Goal: Task Accomplishment & Management: Manage account settings

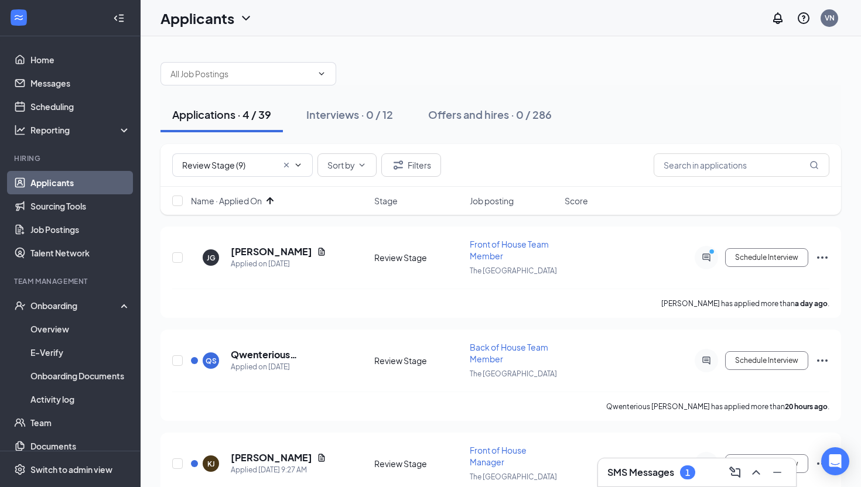
scroll to position [25, 0]
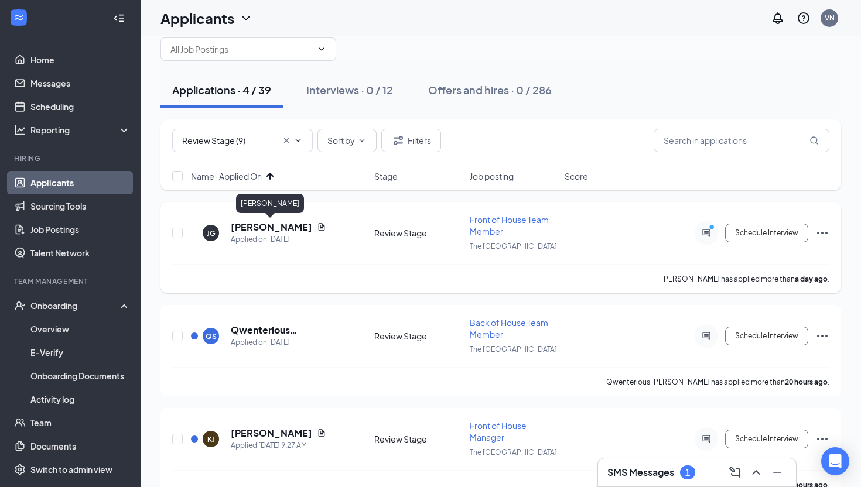
click at [265, 223] on h5 "[PERSON_NAME]" at bounding box center [271, 227] width 81 height 13
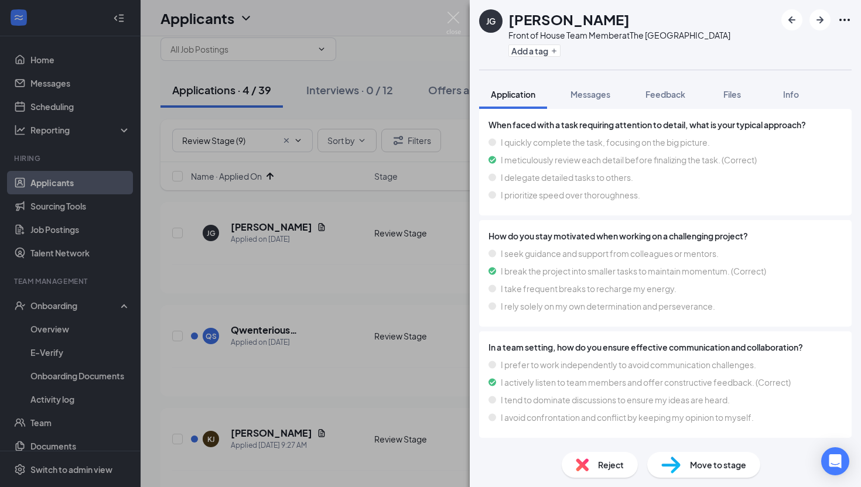
scroll to position [2265, 0]
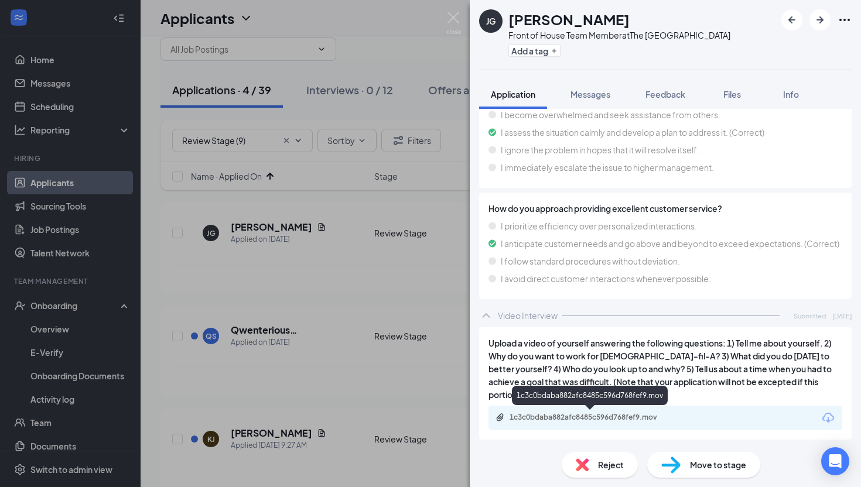
click at [566, 423] on div "1c3c0bdaba882afc8485c596d768fef9.mov" at bounding box center [590, 418] width 190 height 11
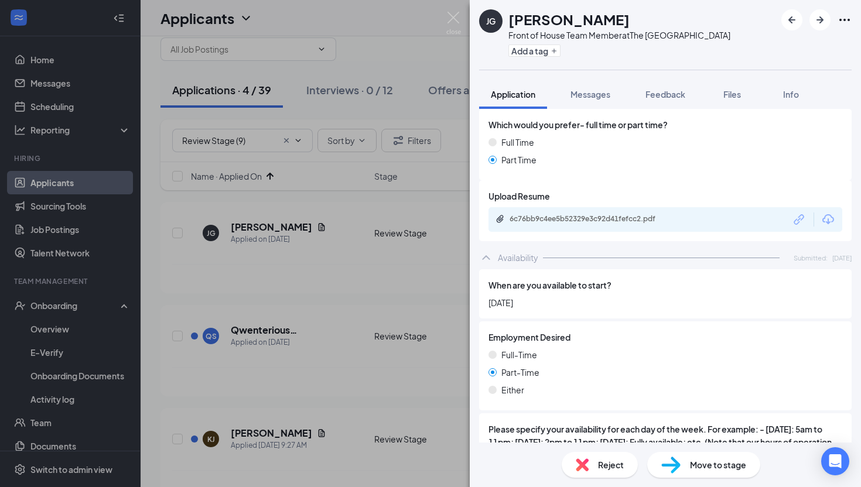
scroll to position [712, 0]
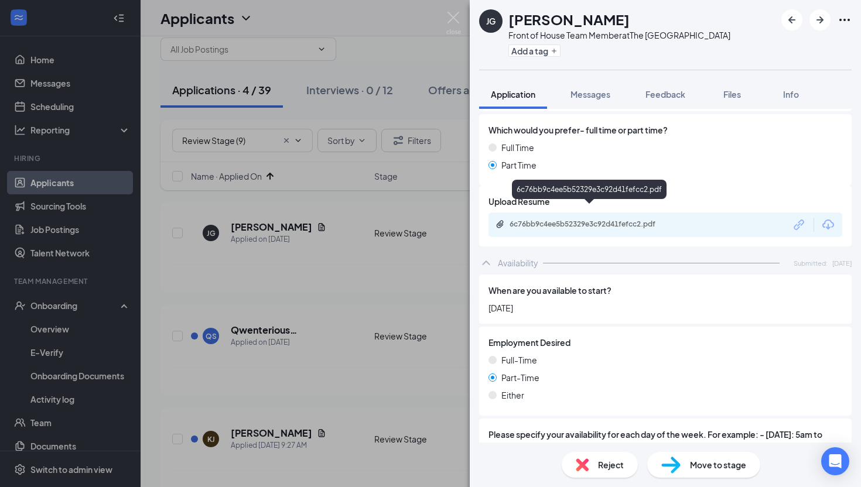
click at [573, 220] on div "6c76bb9c4ee5b52329e3c92d41fefcc2.pdf" at bounding box center [591, 224] width 164 height 9
click at [452, 21] on img at bounding box center [453, 23] width 15 height 23
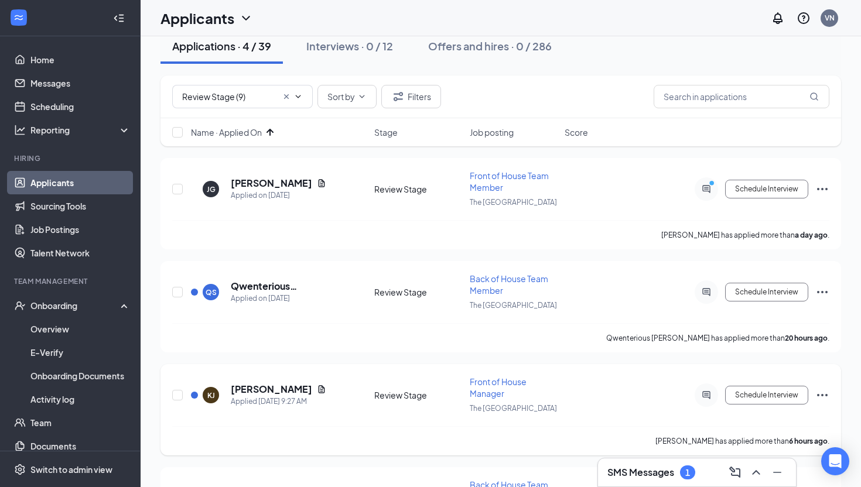
scroll to position [76, 0]
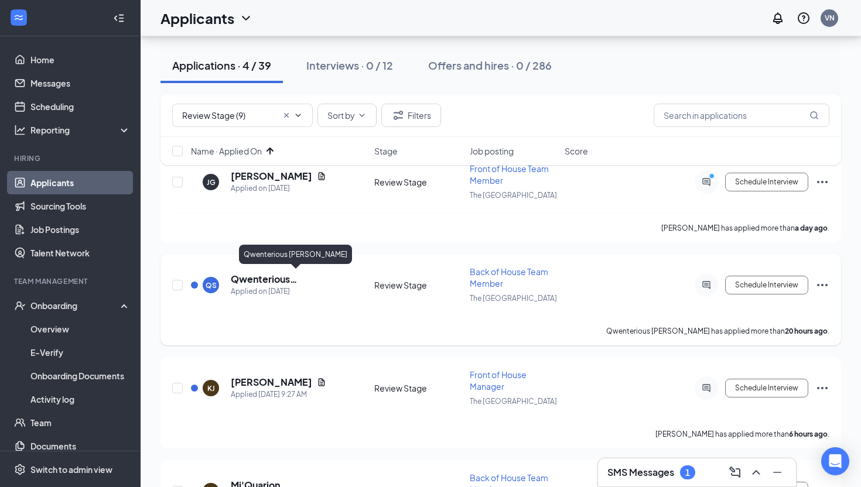
click at [301, 282] on h5 "Qwenterious [PERSON_NAME]" at bounding box center [293, 279] width 124 height 13
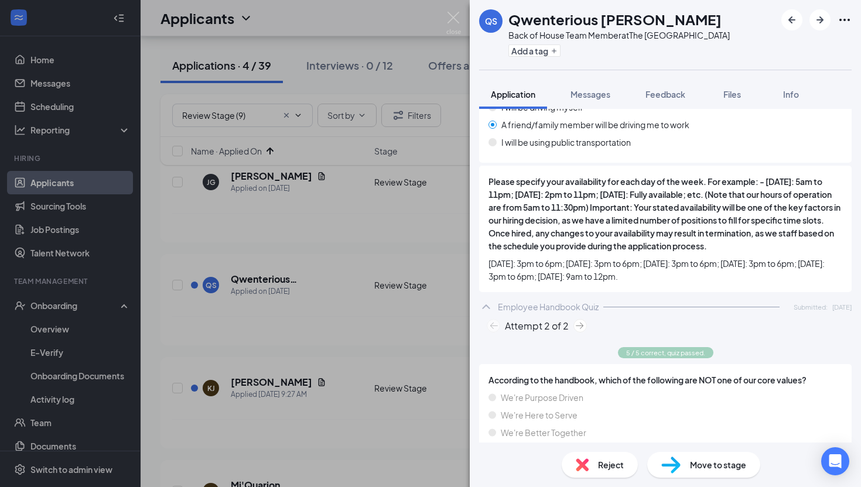
scroll to position [861, 0]
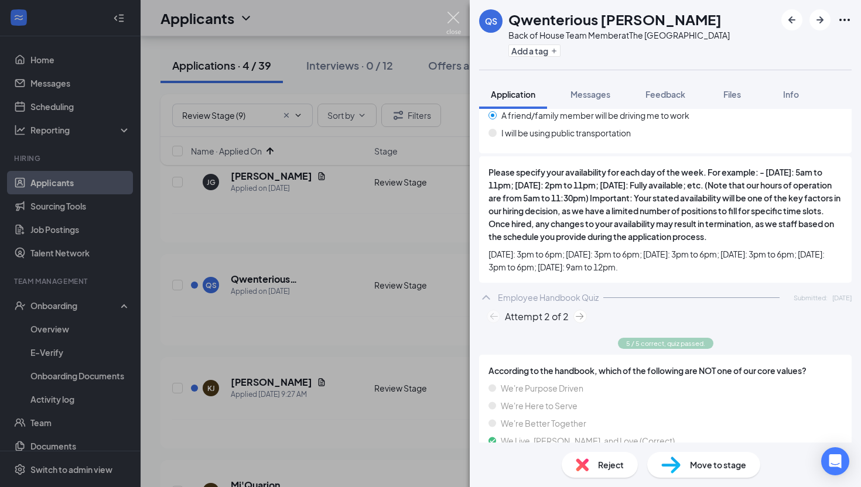
click at [454, 19] on img at bounding box center [453, 23] width 15 height 23
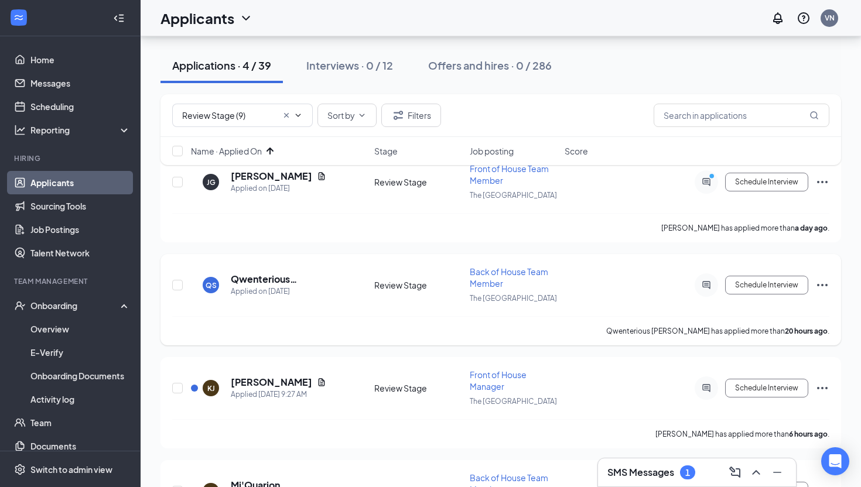
click at [826, 282] on icon "Ellipses" at bounding box center [822, 285] width 14 height 14
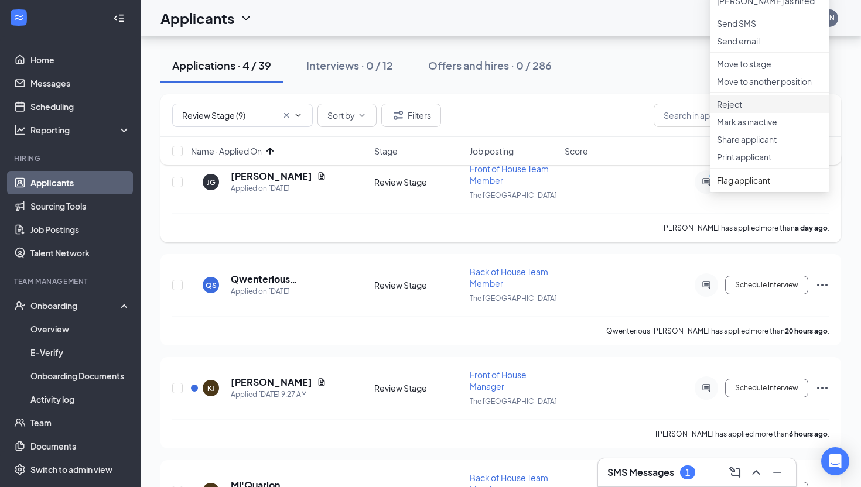
click at [774, 113] on li "Reject" at bounding box center [769, 104] width 119 height 18
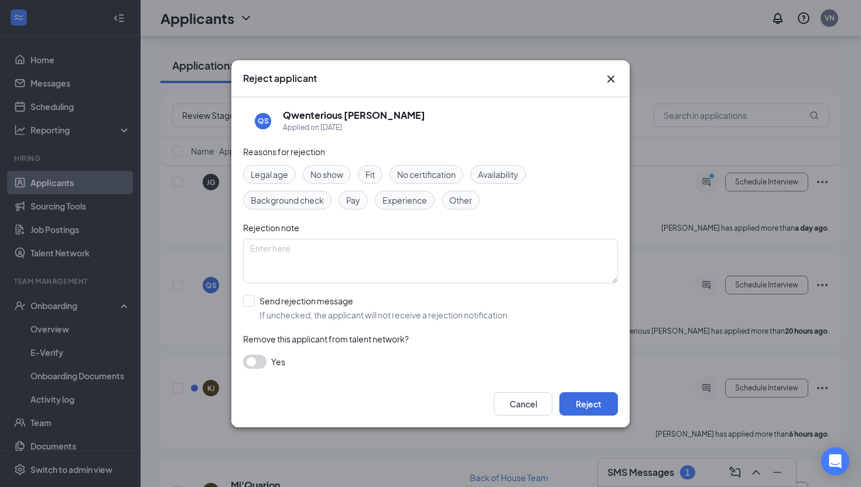
click at [322, 291] on div "Reasons for rejection Legal age No show Fit No certification Availability Backg…" at bounding box center [430, 262] width 375 height 235
click at [313, 301] on input "Send rejection message If unchecked, the applicant will not receive a rejection…" at bounding box center [376, 308] width 266 height 26
checkbox input "true"
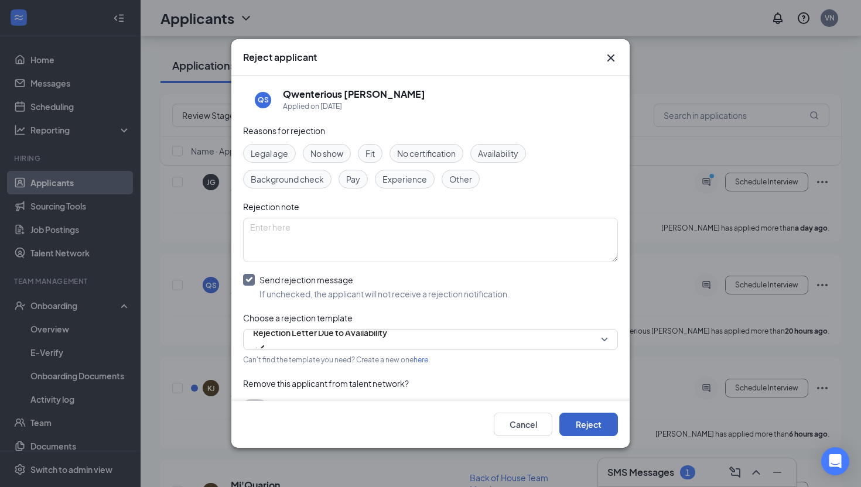
click at [578, 428] on button "Reject" at bounding box center [588, 424] width 59 height 23
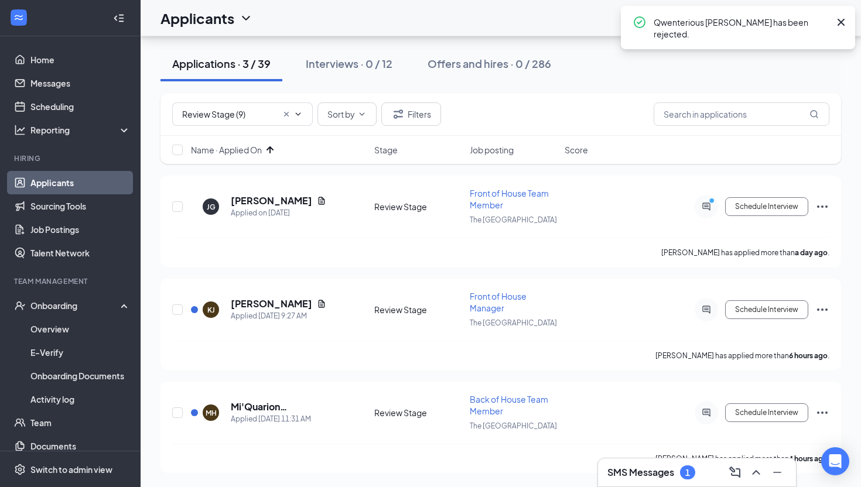
scroll to position [48, 0]
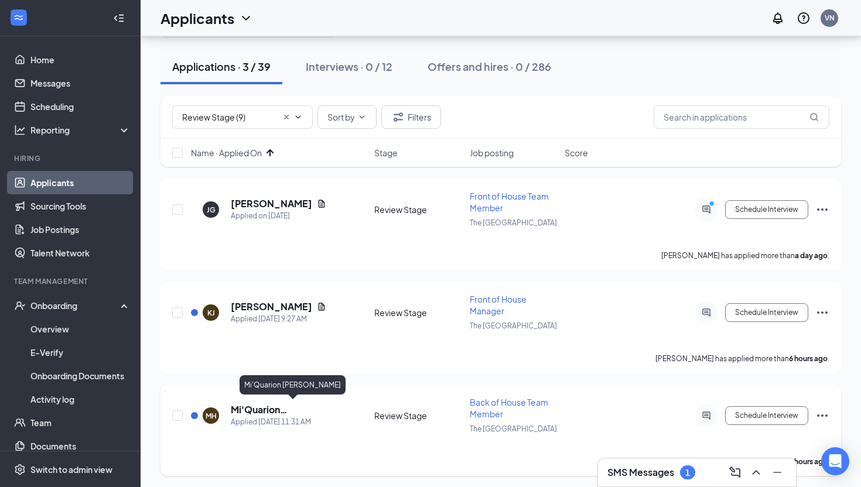
click at [260, 406] on h5 "Mi'Quarion [PERSON_NAME]" at bounding box center [293, 409] width 124 height 13
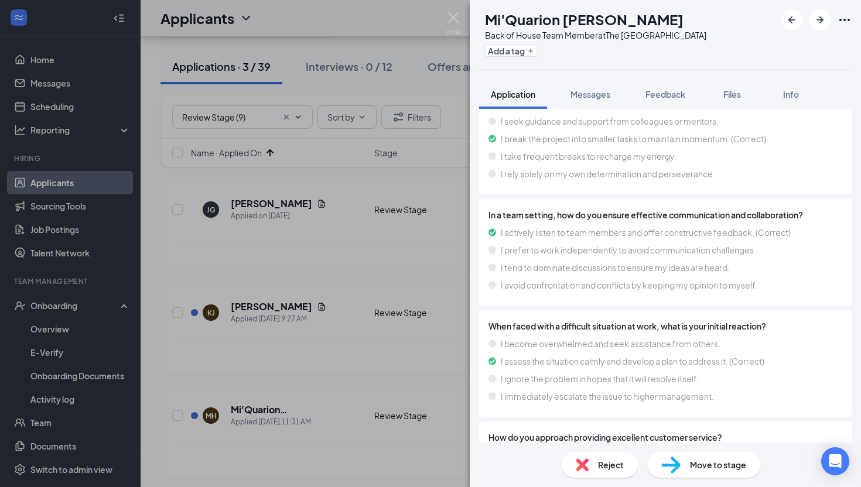
scroll to position [2070, 0]
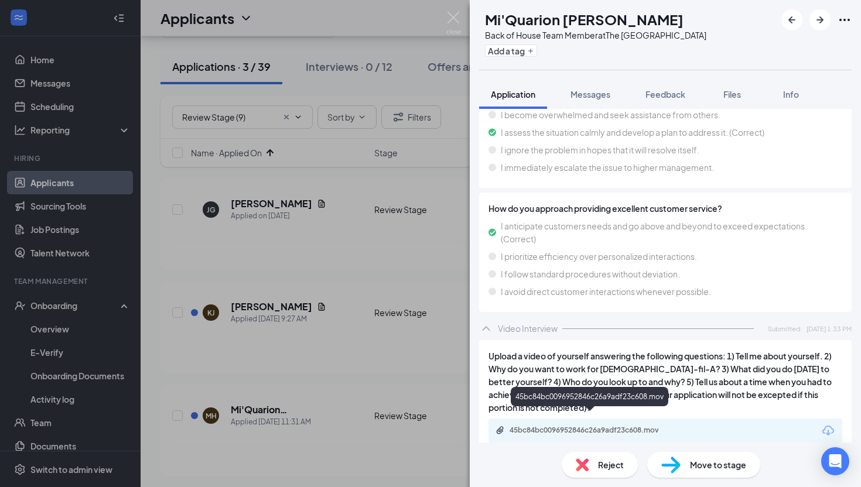
click at [593, 426] on div "45bc84bc0096952846c26a9adf23c608.mov" at bounding box center [591, 430] width 164 height 9
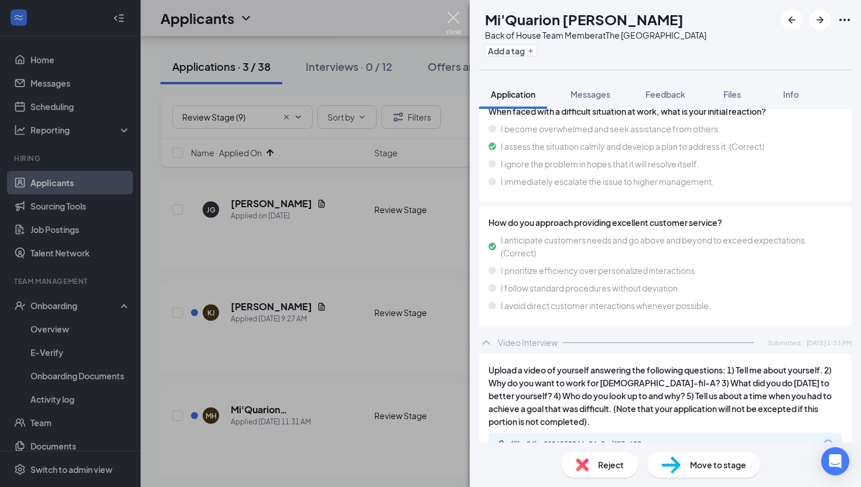
click at [447, 20] on img at bounding box center [453, 23] width 15 height 23
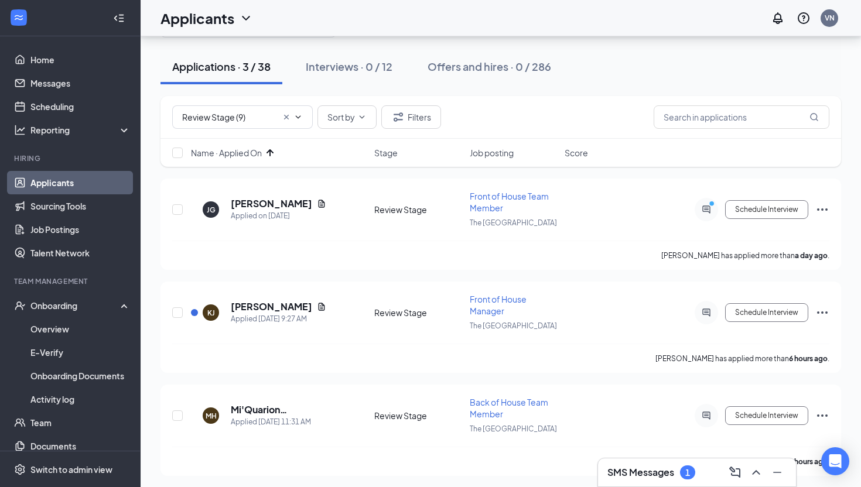
click at [671, 473] on h3 "SMS Messages" at bounding box center [640, 472] width 67 height 13
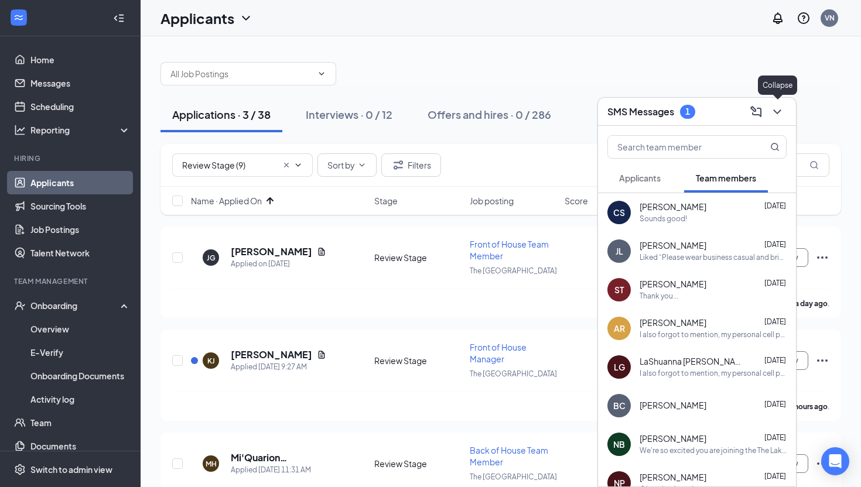
click at [779, 113] on icon "ChevronDown" at bounding box center [777, 112] width 14 height 14
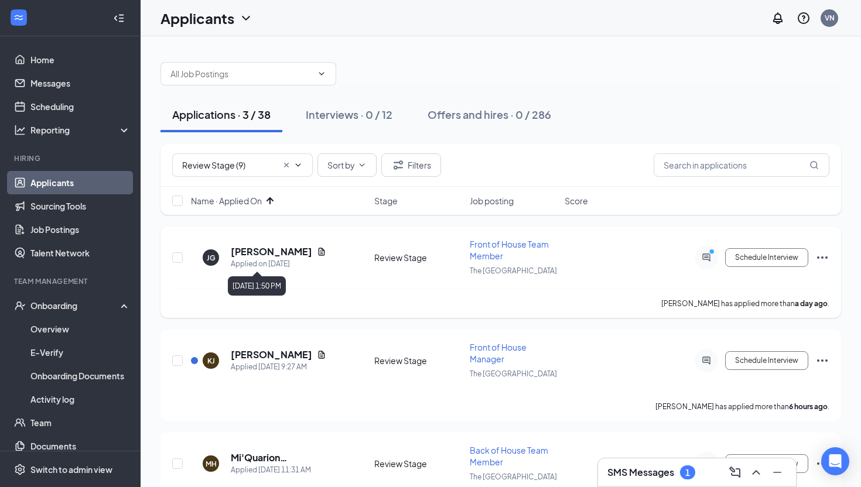
click at [272, 258] on div "Applied on [DATE]" at bounding box center [278, 264] width 95 height 12
click at [275, 257] on h5 "[PERSON_NAME]" at bounding box center [271, 251] width 81 height 13
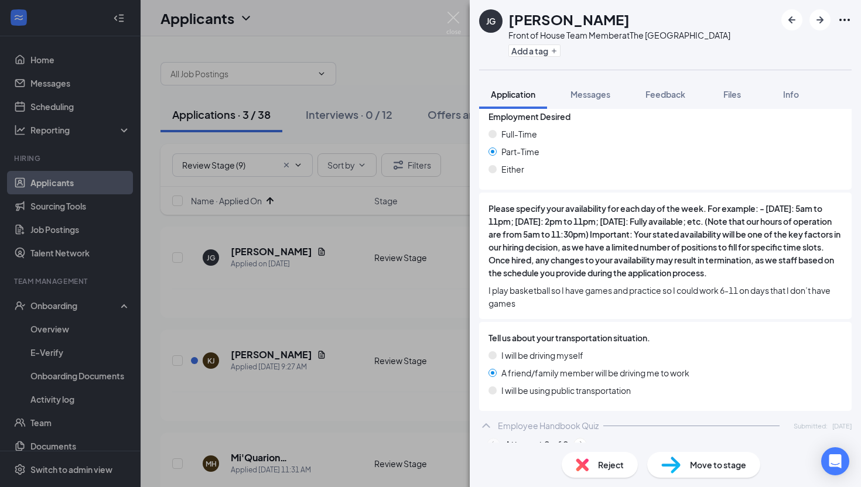
scroll to position [938, 0]
click at [454, 16] on img at bounding box center [453, 23] width 15 height 23
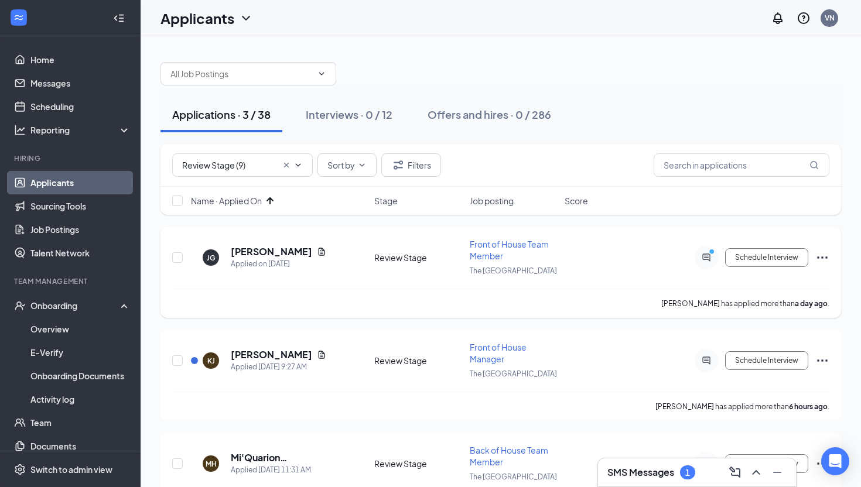
click at [815, 253] on icon "Ellipses" at bounding box center [822, 258] width 14 height 14
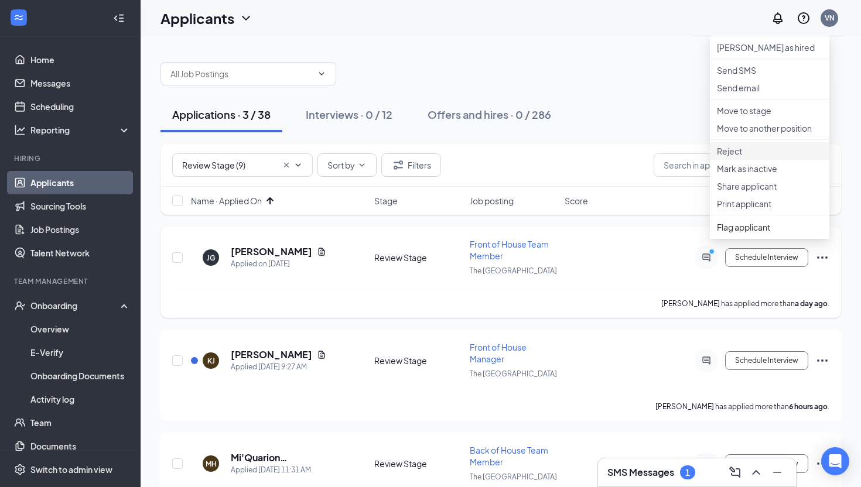
click at [753, 157] on p "Reject" at bounding box center [769, 151] width 105 height 12
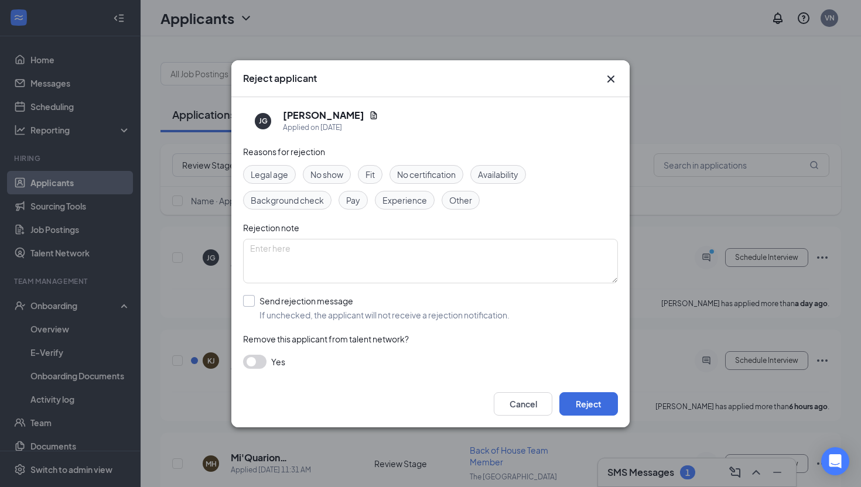
click at [351, 305] on input "Send rejection message If unchecked, the applicant will not receive a rejection…" at bounding box center [376, 308] width 266 height 26
checkbox input "true"
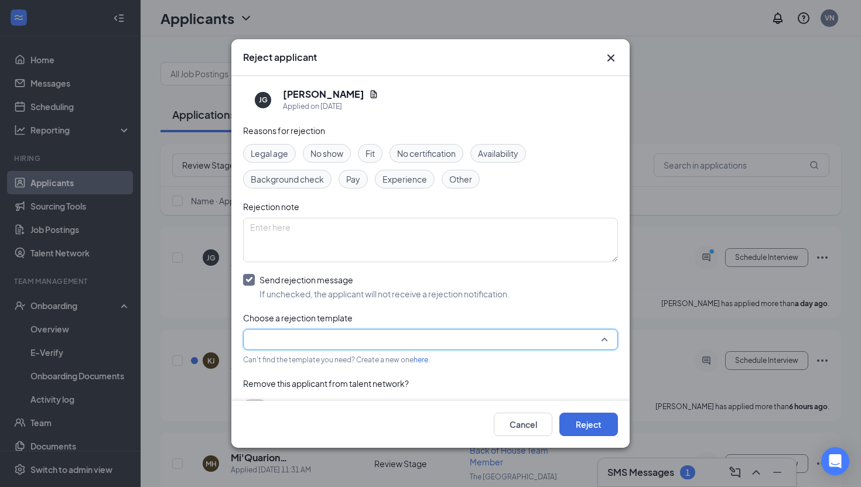
click at [384, 336] on input "search" at bounding box center [426, 340] width 353 height 20
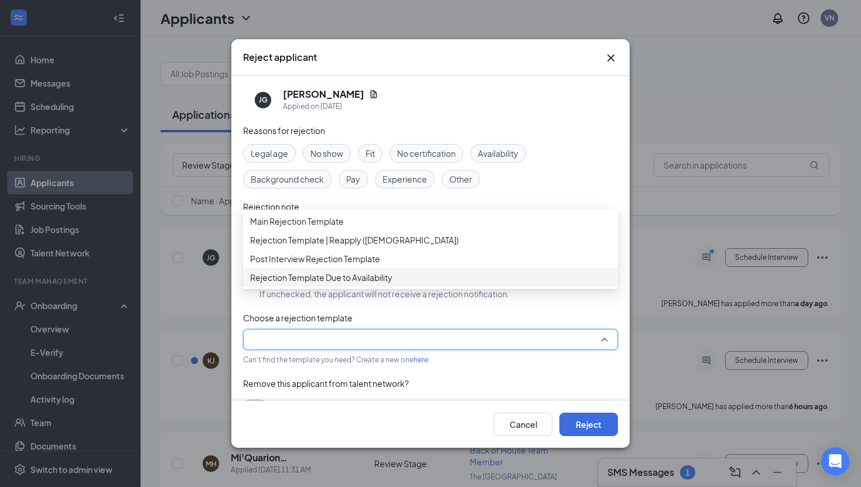
click at [384, 284] on span "Rejection Template Due to Availability" at bounding box center [321, 277] width 142 height 13
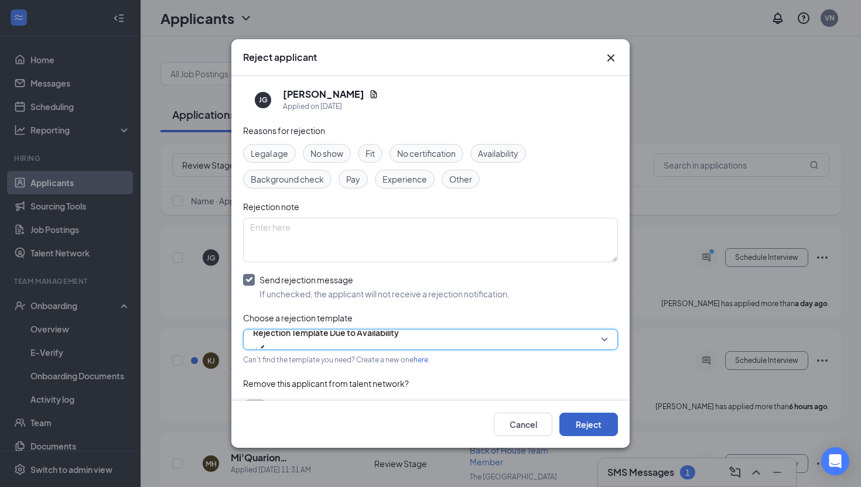
click at [584, 429] on button "Reject" at bounding box center [588, 424] width 59 height 23
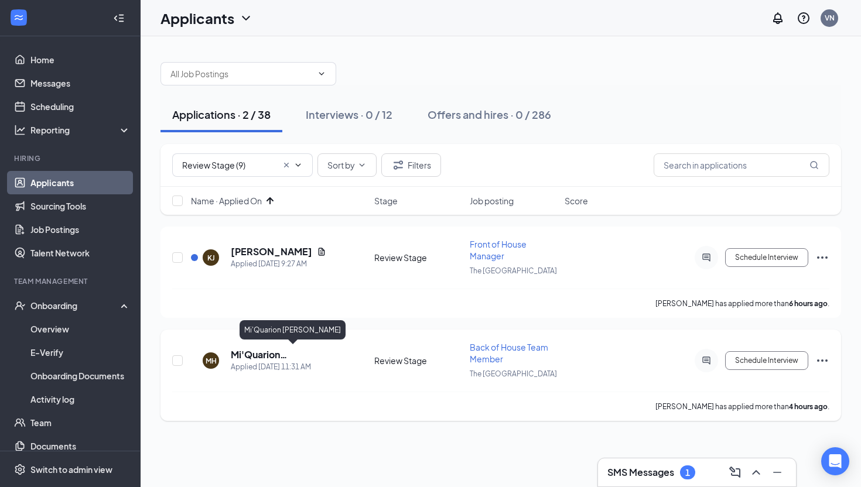
click at [288, 355] on h5 "Mi'Quarion [PERSON_NAME]" at bounding box center [293, 354] width 124 height 13
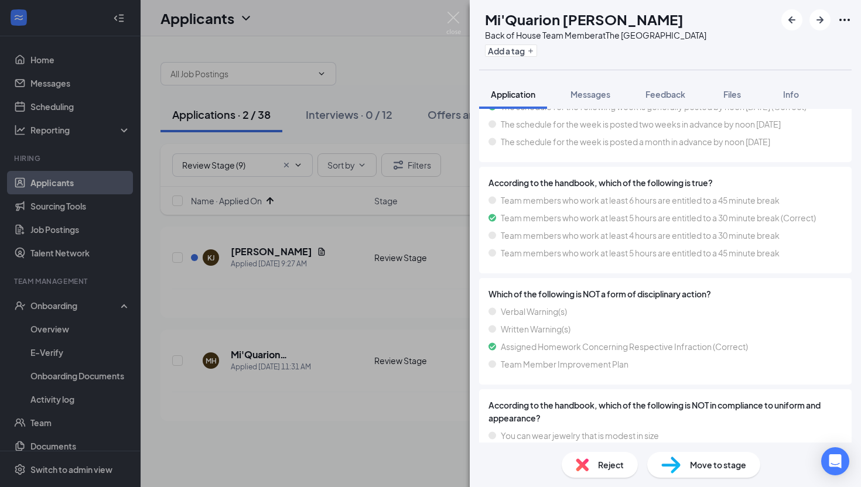
scroll to position [1275, 0]
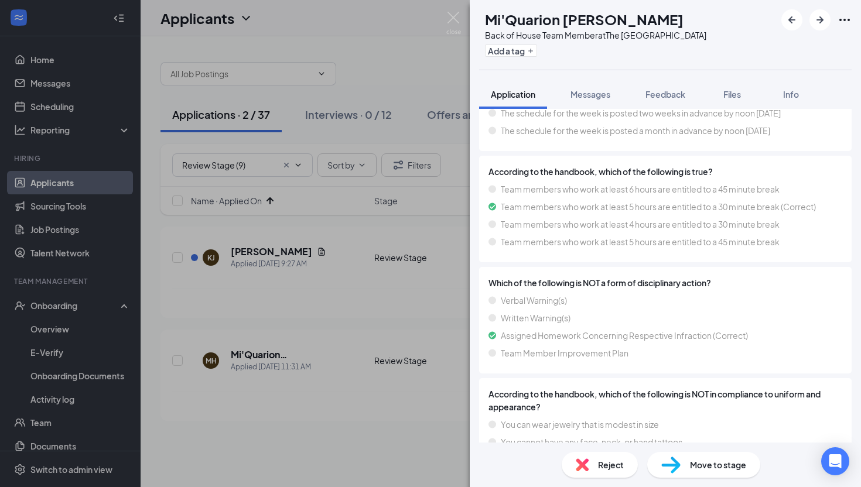
click at [601, 460] on span "Reject" at bounding box center [611, 465] width 26 height 13
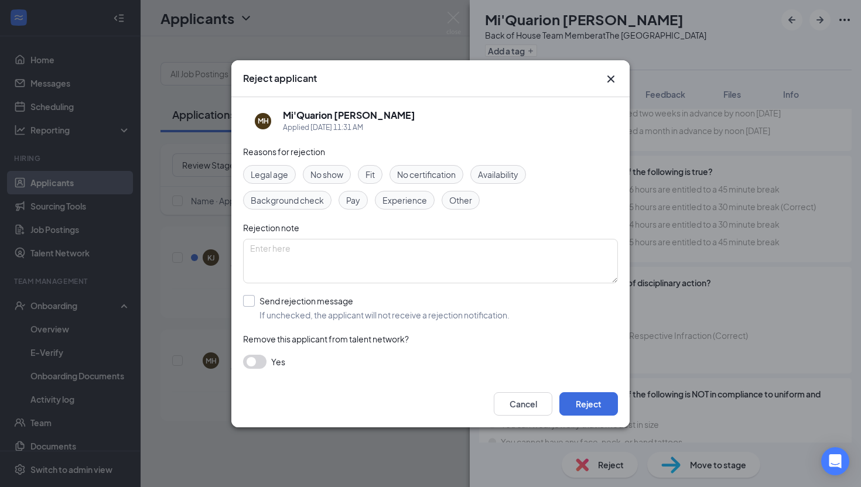
click at [309, 316] on input "Send rejection message If unchecked, the applicant will not receive a rejection…" at bounding box center [376, 308] width 266 height 26
checkbox input "true"
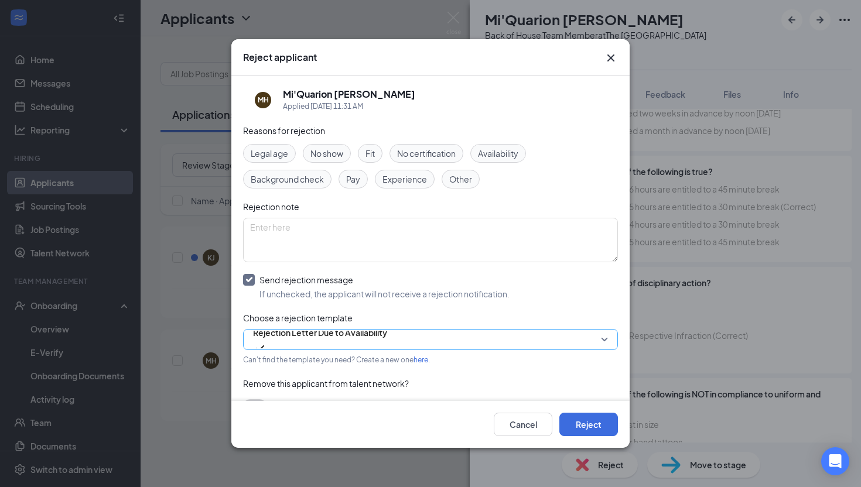
click at [387, 341] on span "Rejection Letter Due to Availability" at bounding box center [320, 340] width 134 height 32
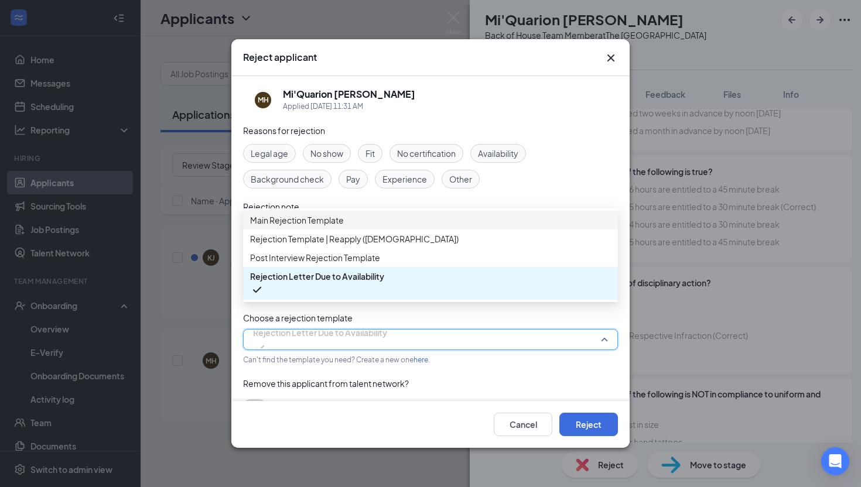
click at [474, 227] on span "Main Rejection Template" at bounding box center [430, 220] width 361 height 13
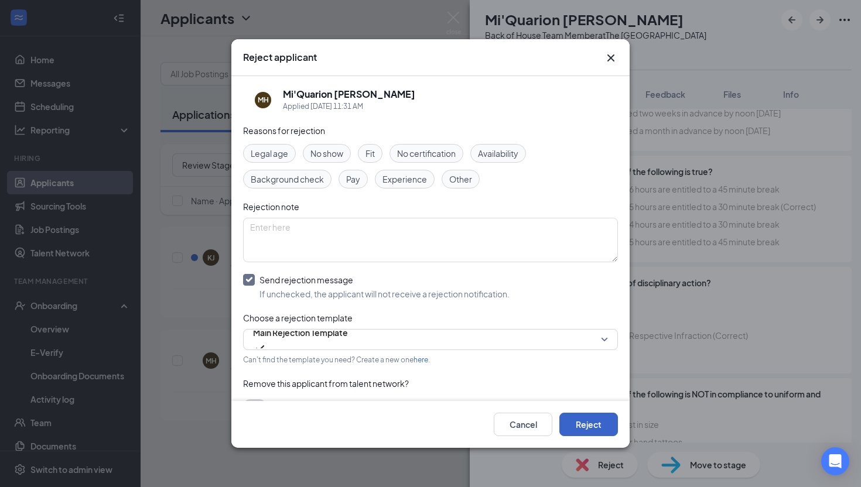
click at [587, 419] on button "Reject" at bounding box center [588, 424] width 59 height 23
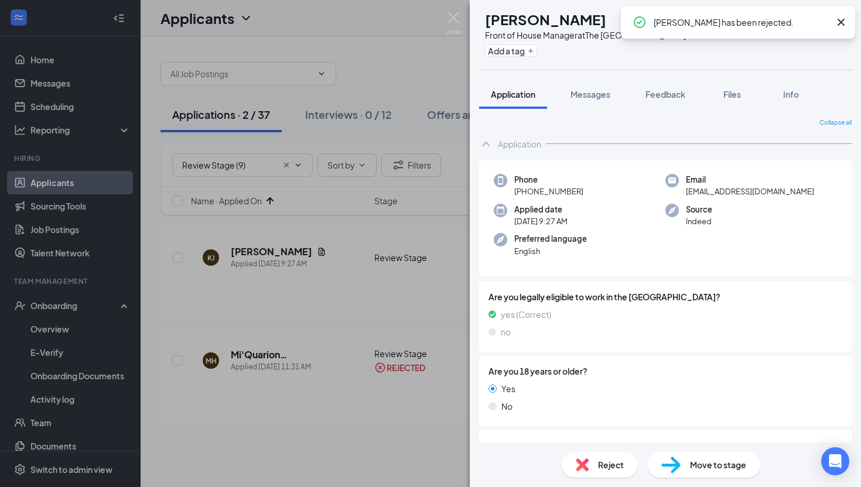
click at [848, 20] on div "[PERSON_NAME] has been rejected." at bounding box center [738, 22] width 234 height 33
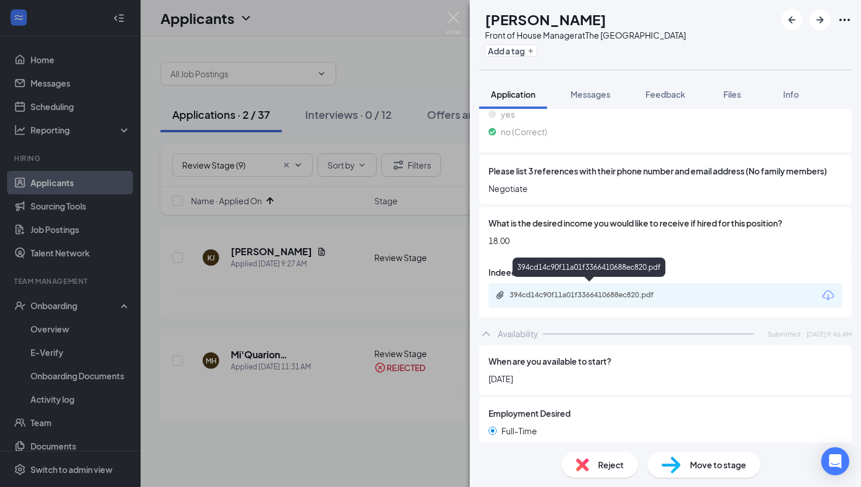
scroll to position [437, 0]
click at [672, 290] on div "394cd14c90f11a01f3366410688ec820.pdf" at bounding box center [590, 295] width 190 height 11
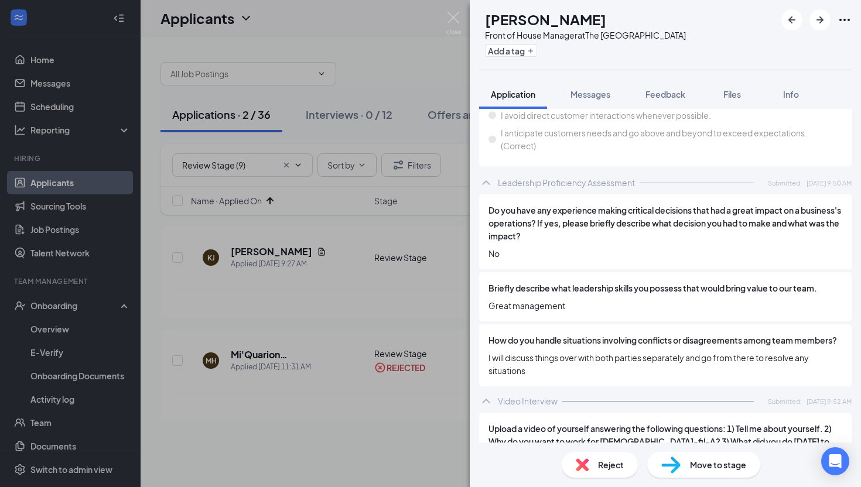
scroll to position [1631, 0]
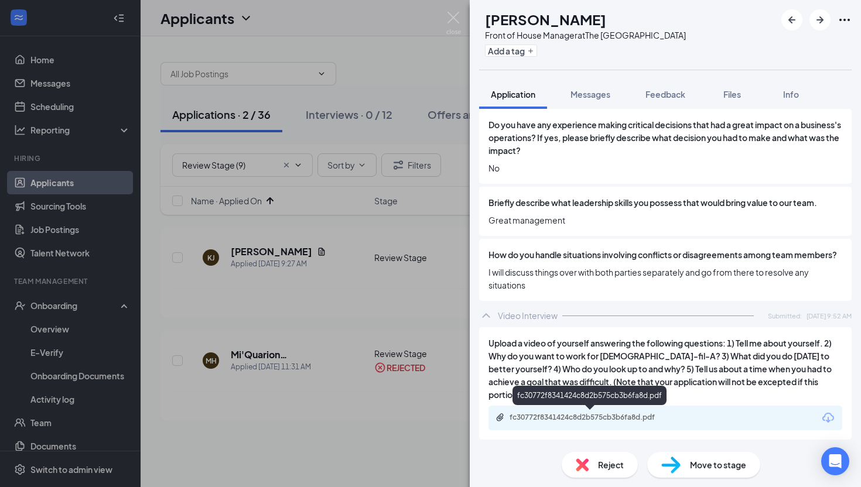
click at [551, 422] on div "fc30772f8341424c8d2b575cb3b6fa8d.pdf" at bounding box center [590, 418] width 190 height 11
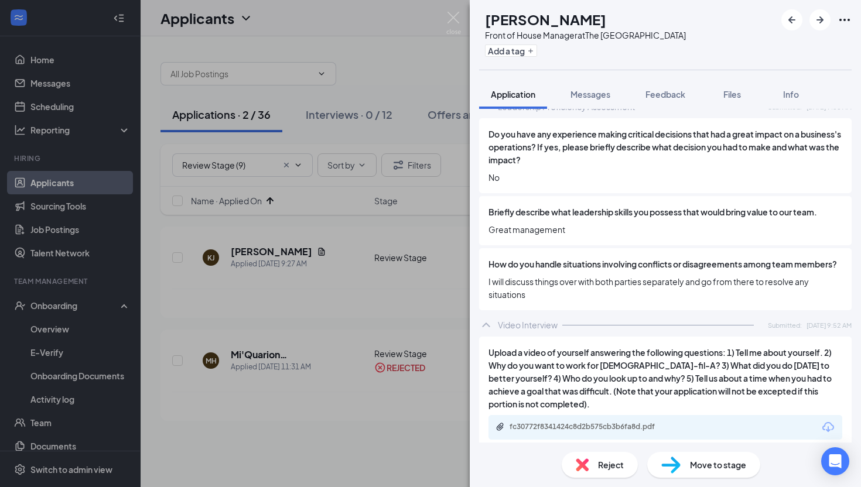
click at [586, 468] on img at bounding box center [582, 465] width 13 height 13
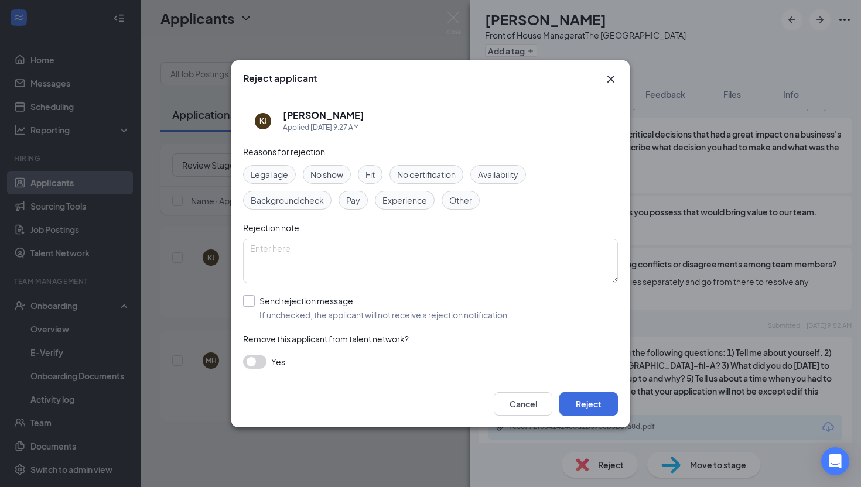
click at [346, 311] on input "Send rejection message If unchecked, the applicant will not receive a rejection…" at bounding box center [376, 308] width 266 height 26
checkbox input "true"
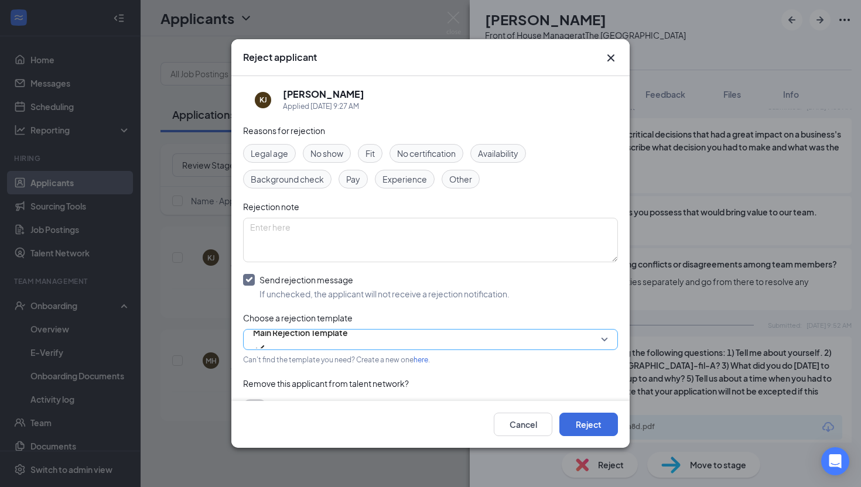
click at [348, 345] on span "Main Rejection Template" at bounding box center [300, 340] width 95 height 32
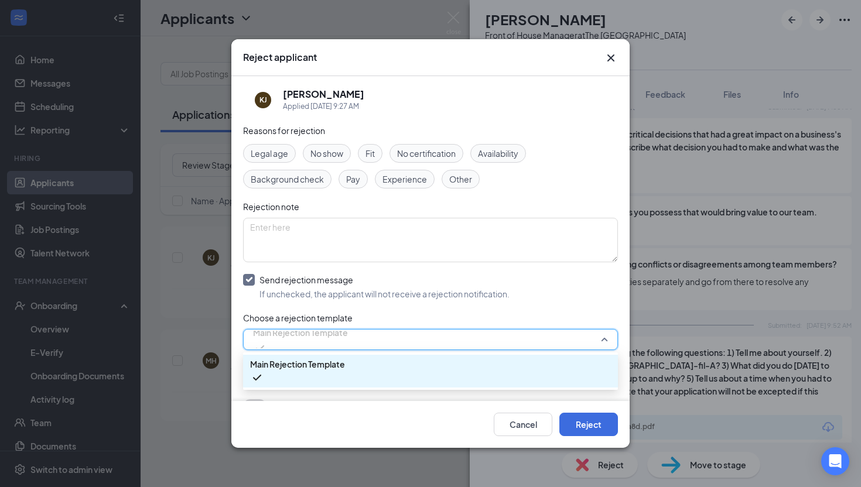
click at [348, 345] on span "Main Rejection Template" at bounding box center [300, 340] width 95 height 32
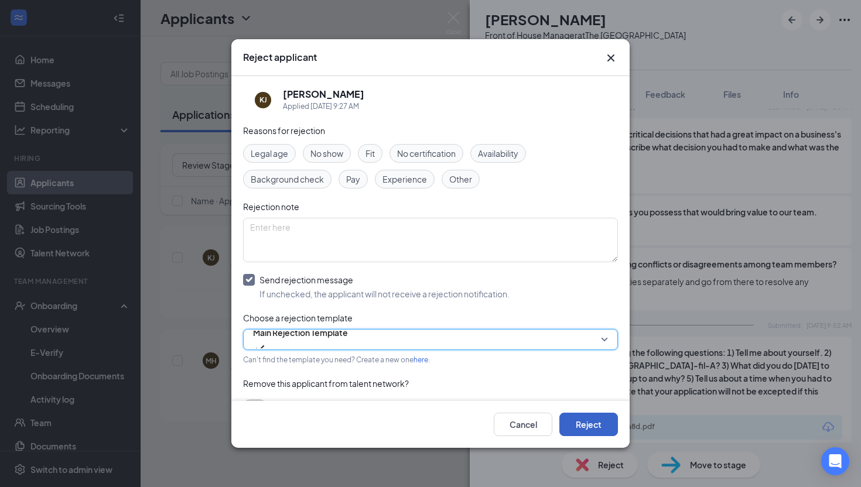
click at [572, 418] on button "Reject" at bounding box center [588, 424] width 59 height 23
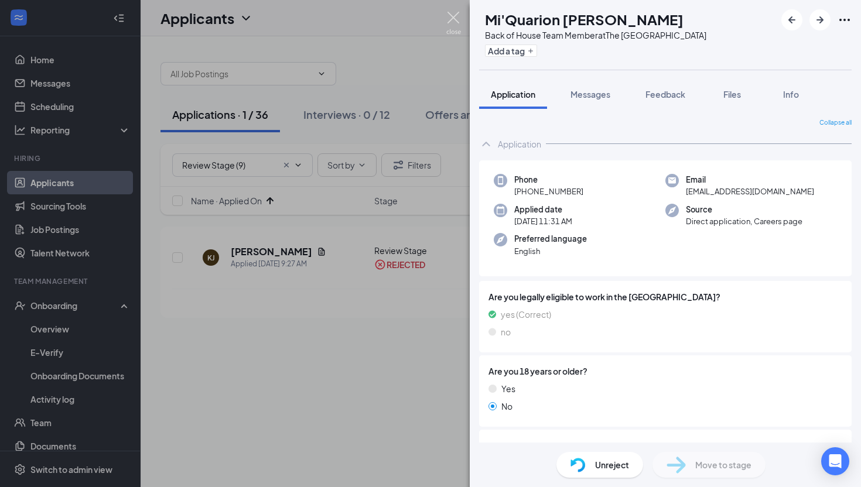
click at [452, 18] on img at bounding box center [453, 23] width 15 height 23
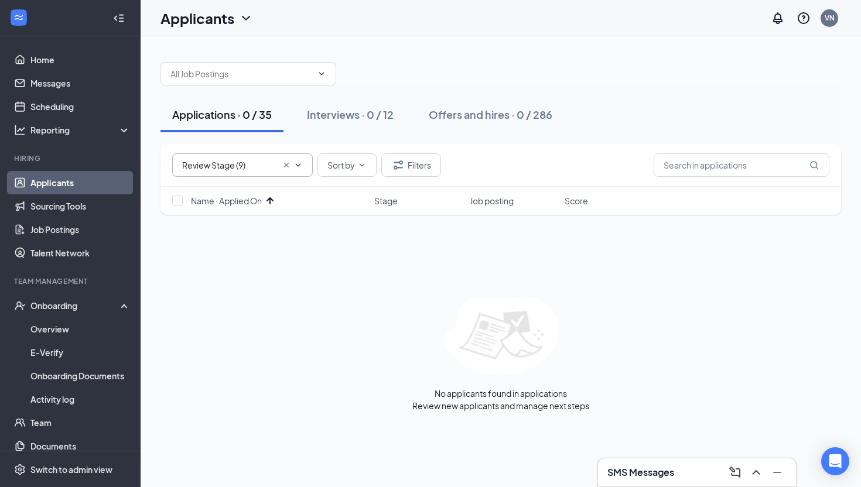
click at [284, 166] on icon "Cross" at bounding box center [286, 165] width 5 height 5
